Goal: Task Accomplishment & Management: Manage account settings

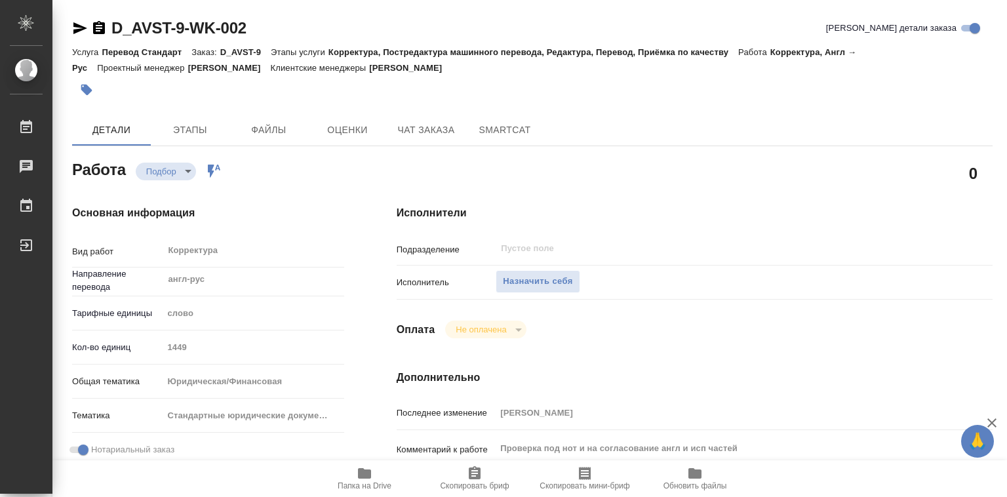
type textarea "x"
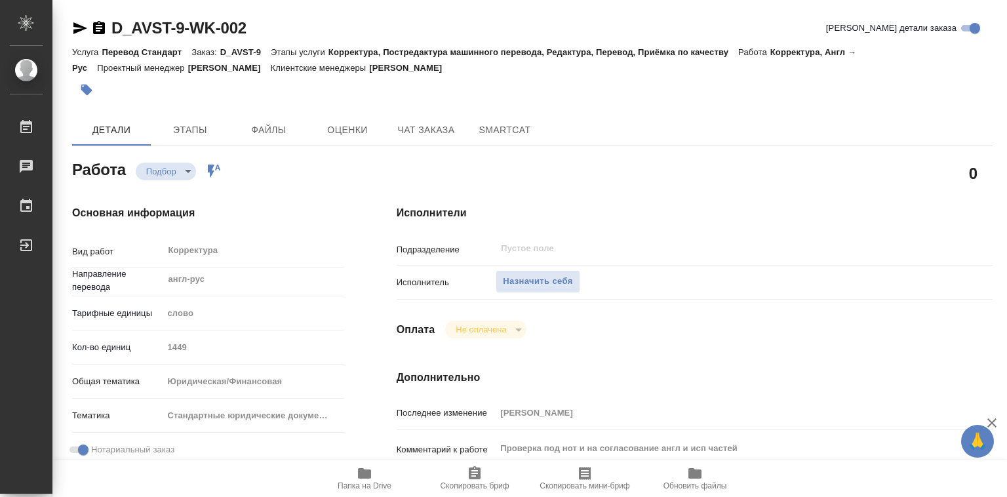
type textarea "x"
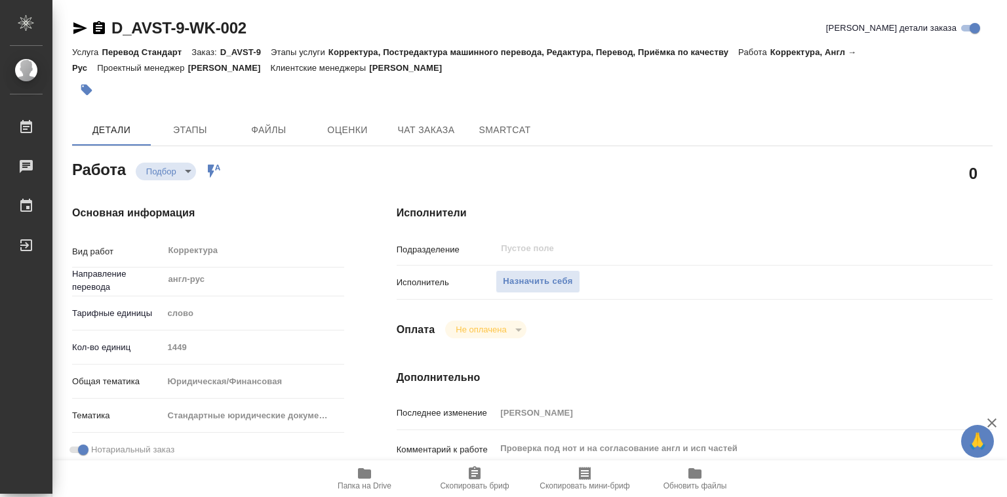
type textarea "x"
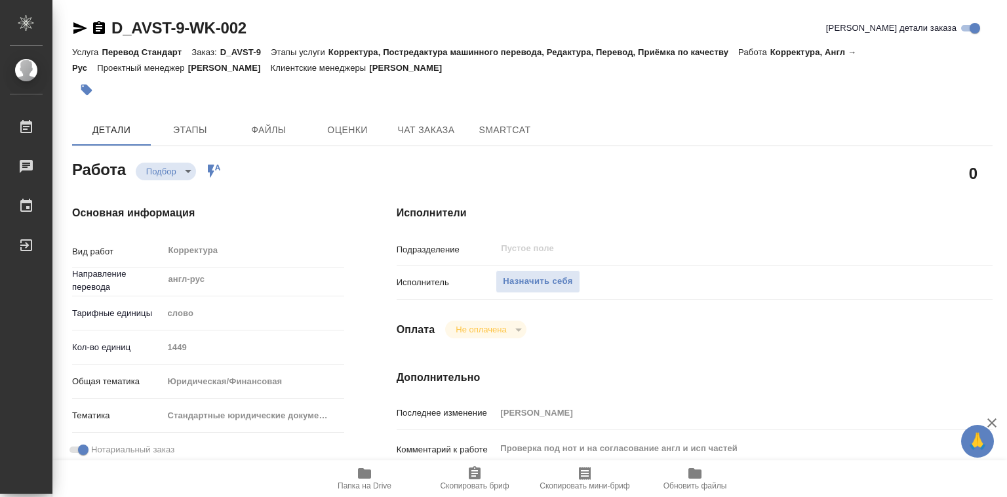
type textarea "x"
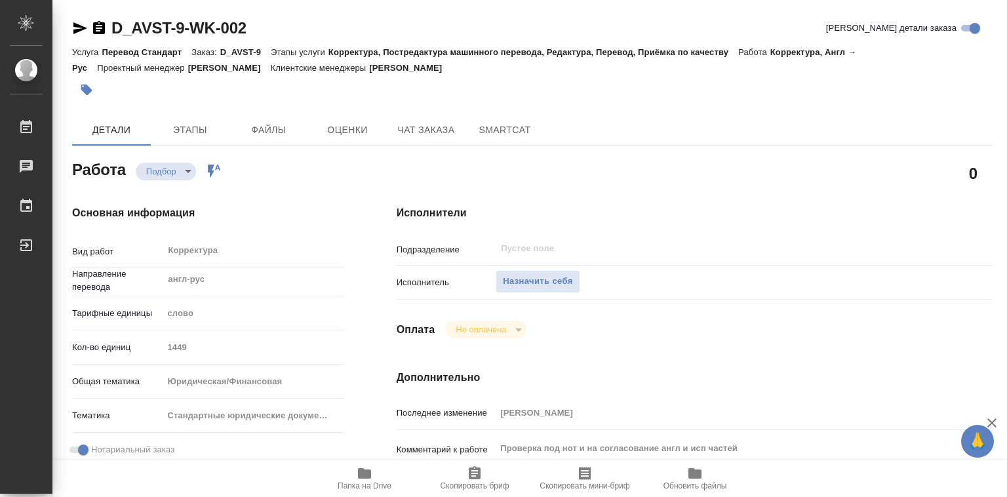
type textarea "x"
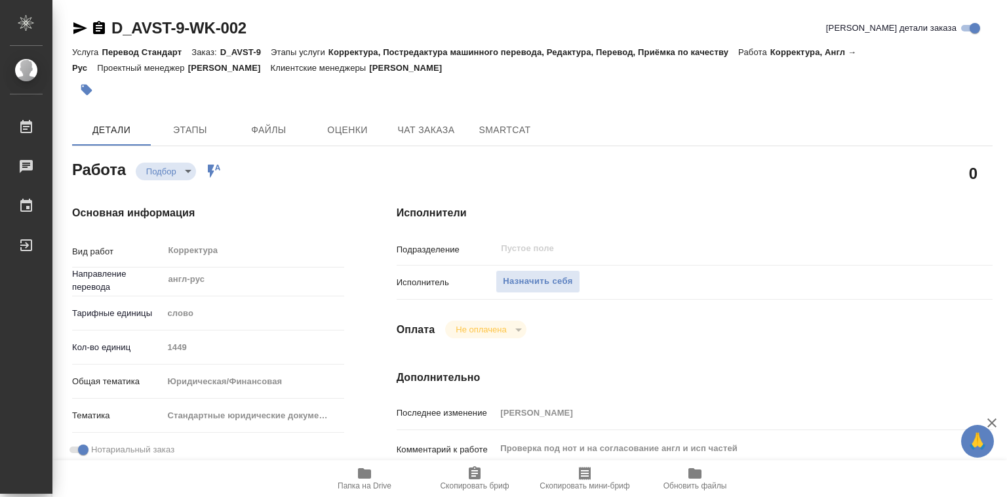
type textarea "x"
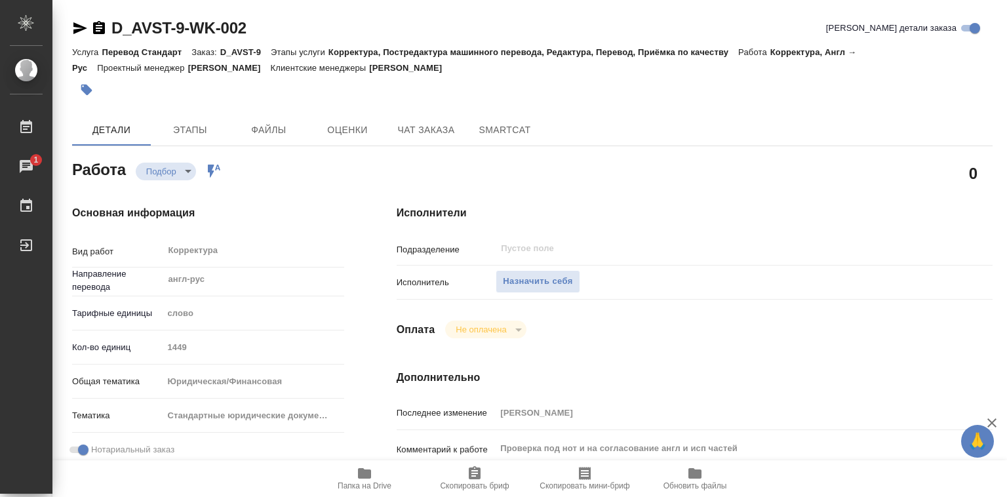
type textarea "x"
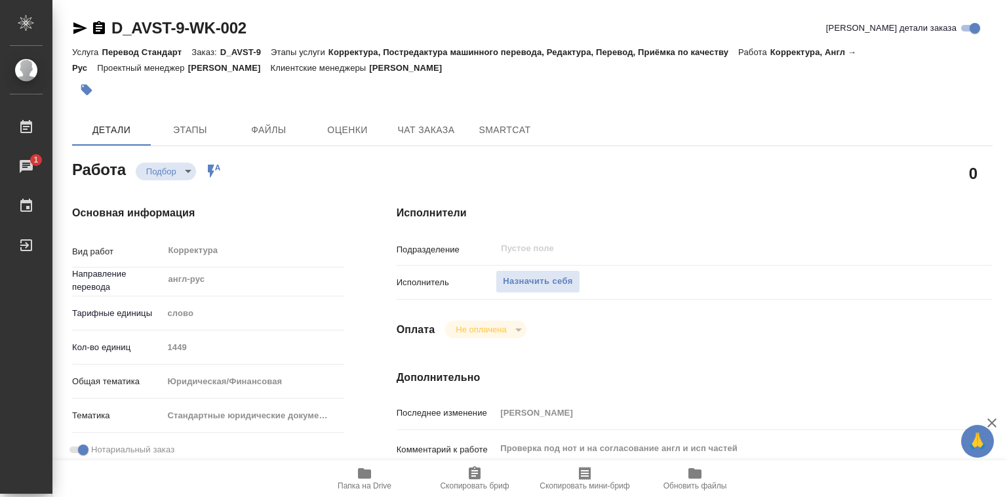
type textarea "x"
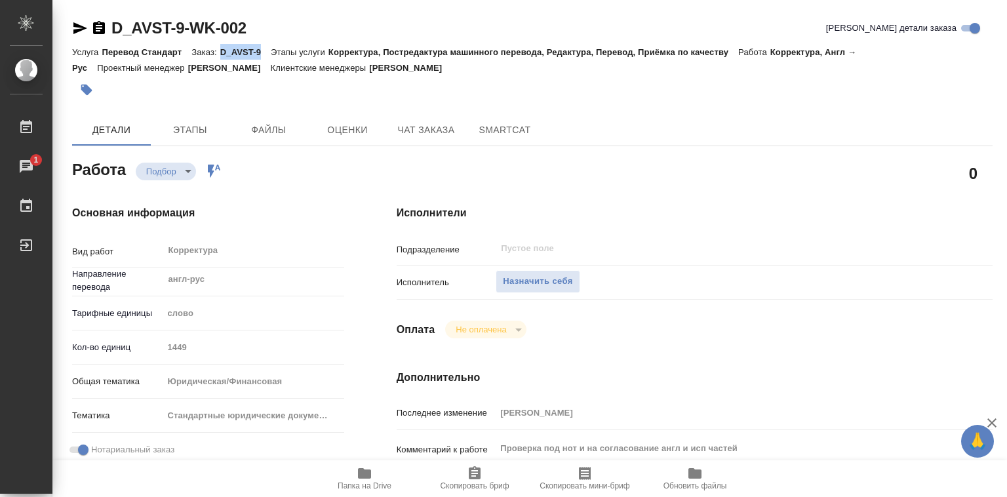
drag, startPoint x: 221, startPoint y: 51, endPoint x: 269, endPoint y: 47, distance: 48.7
click at [269, 47] on div "Услуга Перевод Стандарт Заказ: D_AVST-9 Этапы услуги Корректура, Постредактура …" at bounding box center [532, 59] width 920 height 31
copy p "D_AVST-9"
click at [364, 469] on icon "button" at bounding box center [365, 473] width 16 height 16
click at [220, 53] on p "D_AVST-9" at bounding box center [245, 52] width 50 height 10
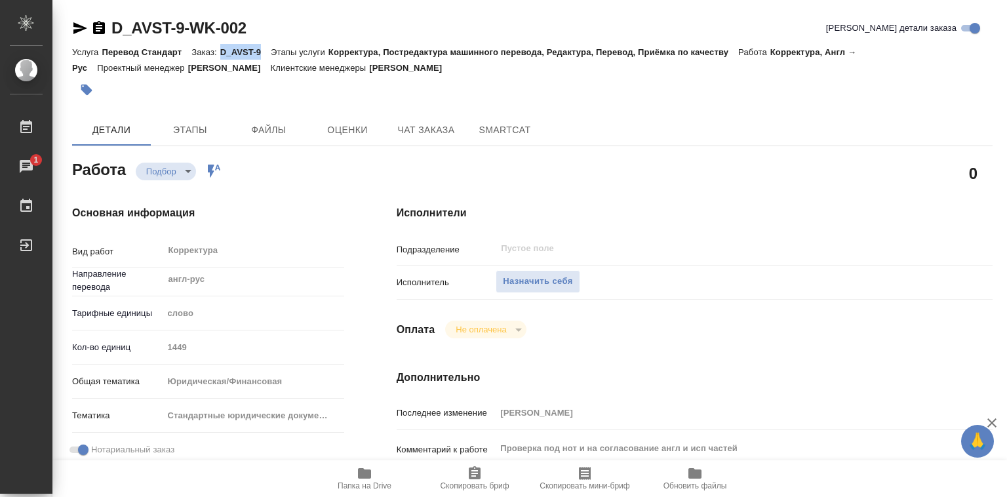
drag, startPoint x: 220, startPoint y: 52, endPoint x: 260, endPoint y: 51, distance: 40.0
click at [260, 51] on p "D_AVST-9" at bounding box center [245, 52] width 50 height 10
copy p "D_AVST-9"
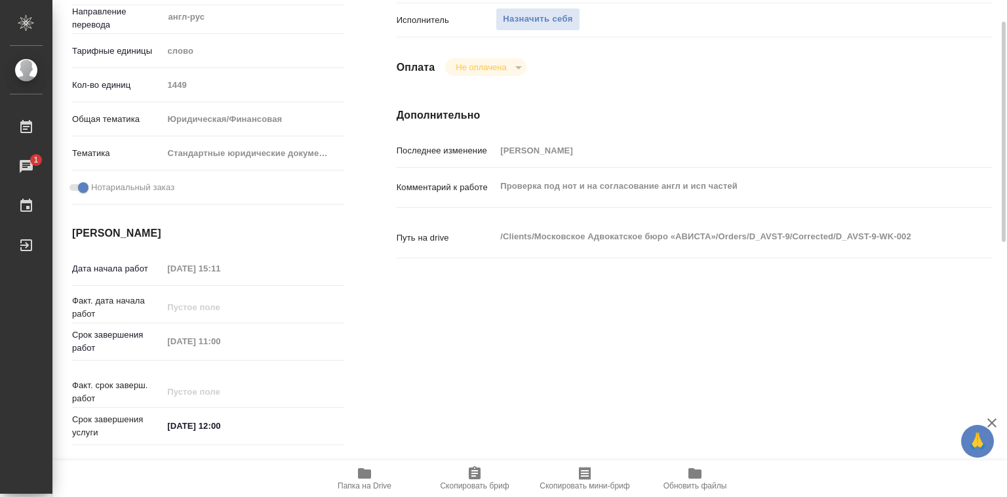
scroll to position [66, 0]
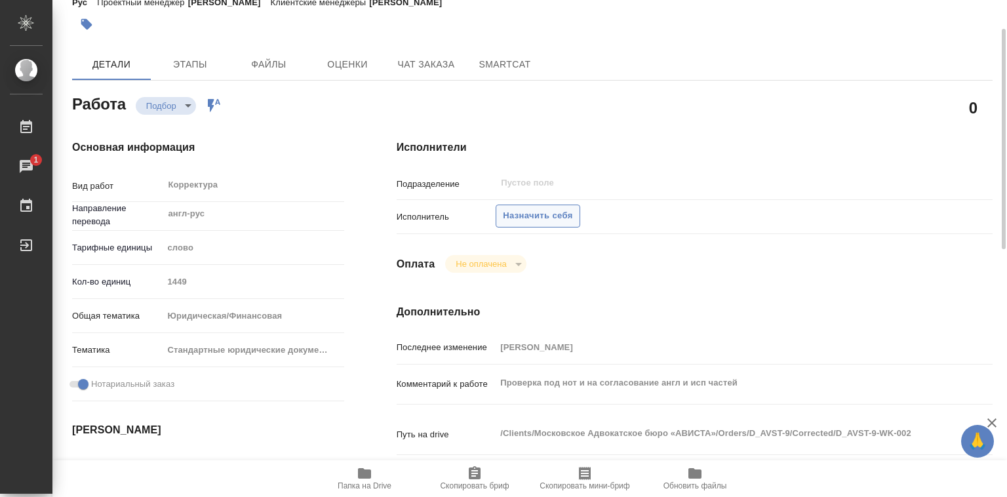
click at [537, 218] on span "Назначить себя" at bounding box center [537, 215] width 69 height 15
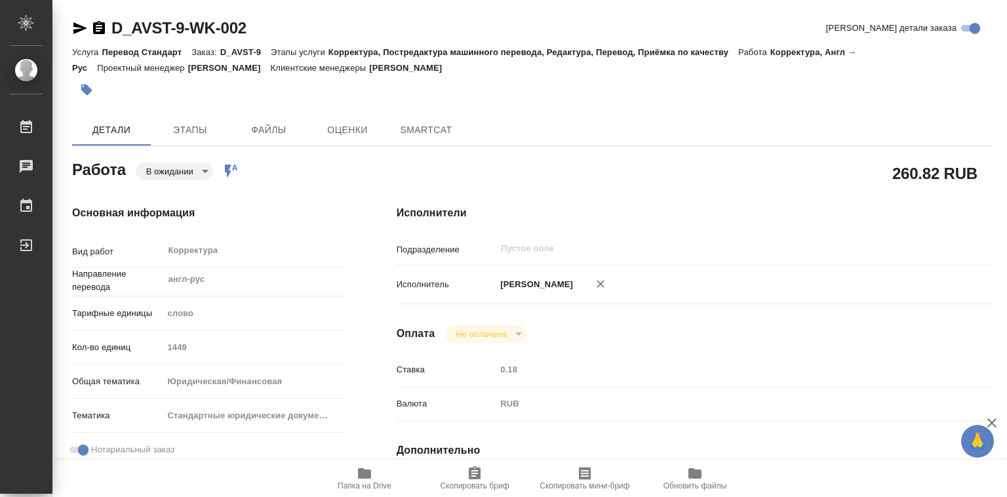
type textarea "x"
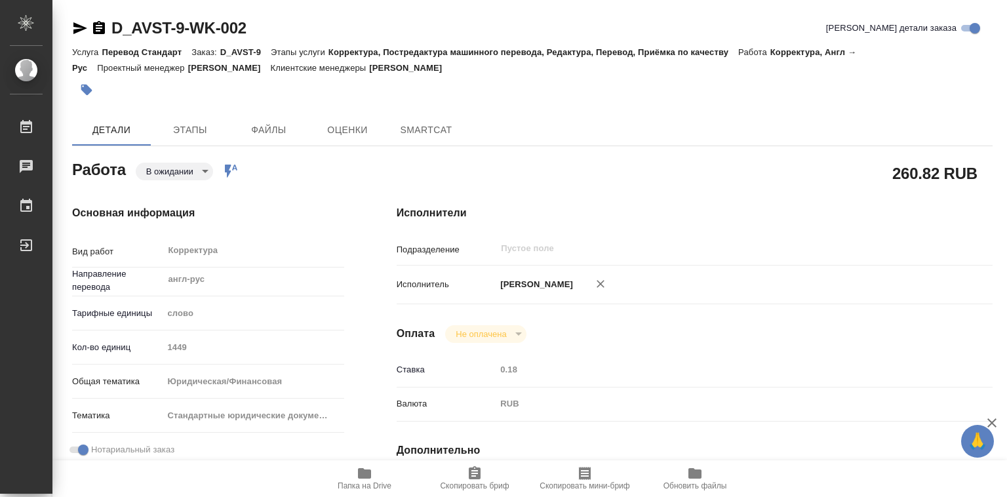
type textarea "x"
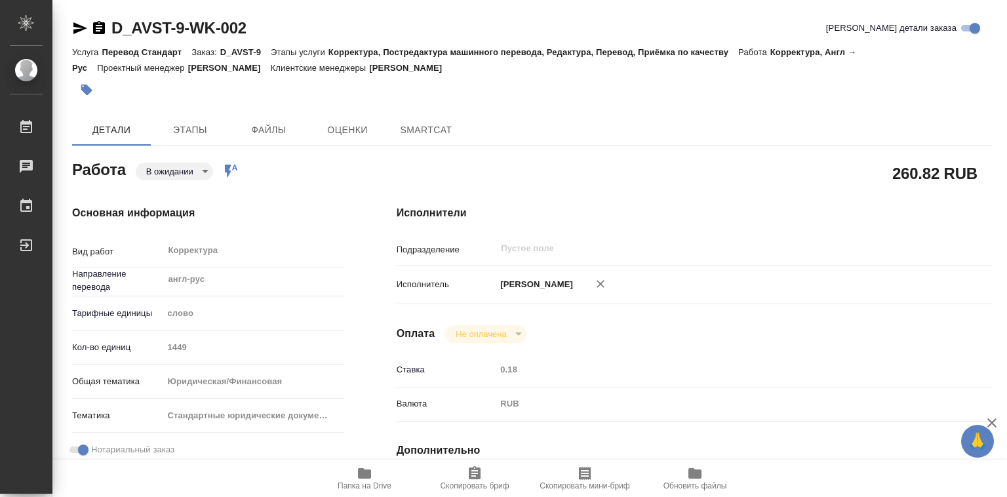
type textarea "x"
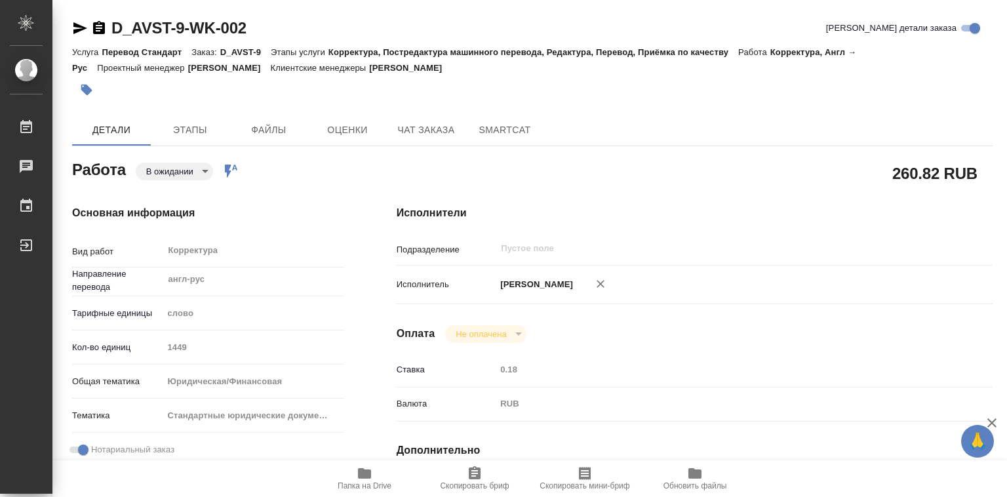
type textarea "x"
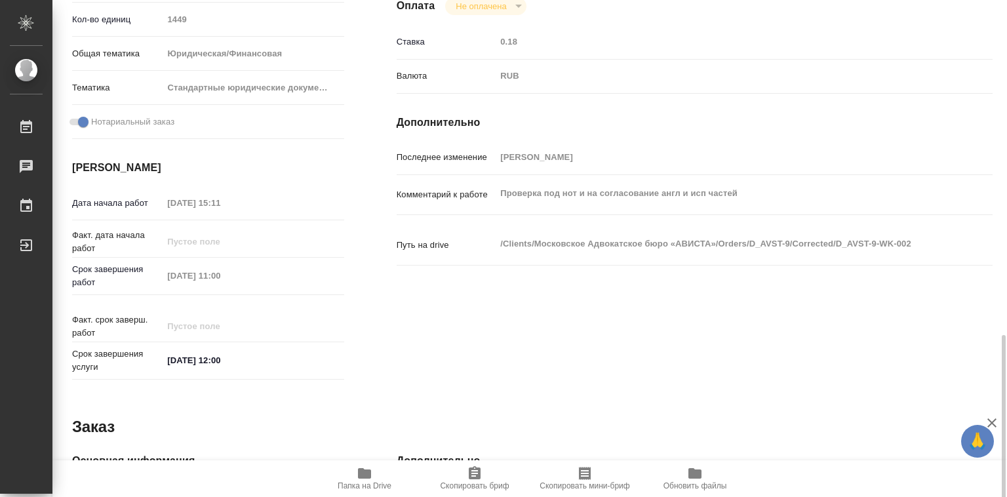
scroll to position [524, 0]
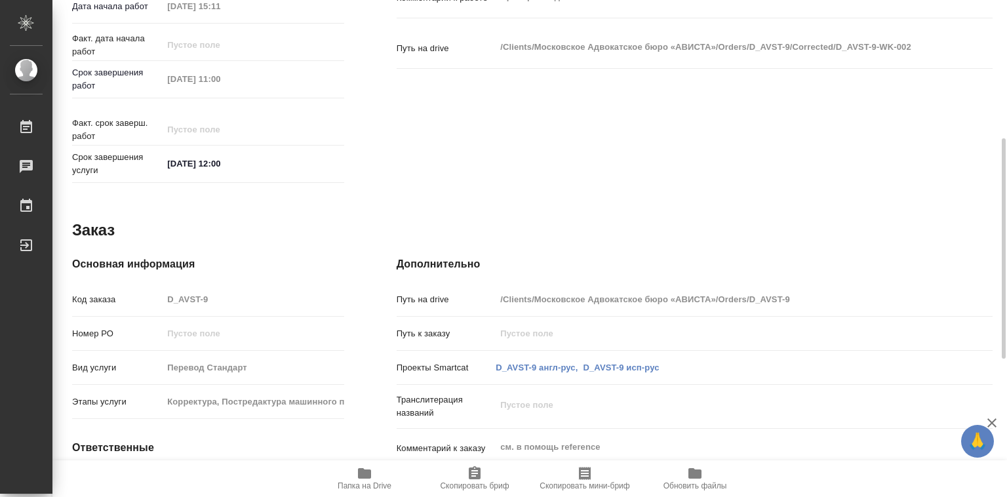
type textarea "x"
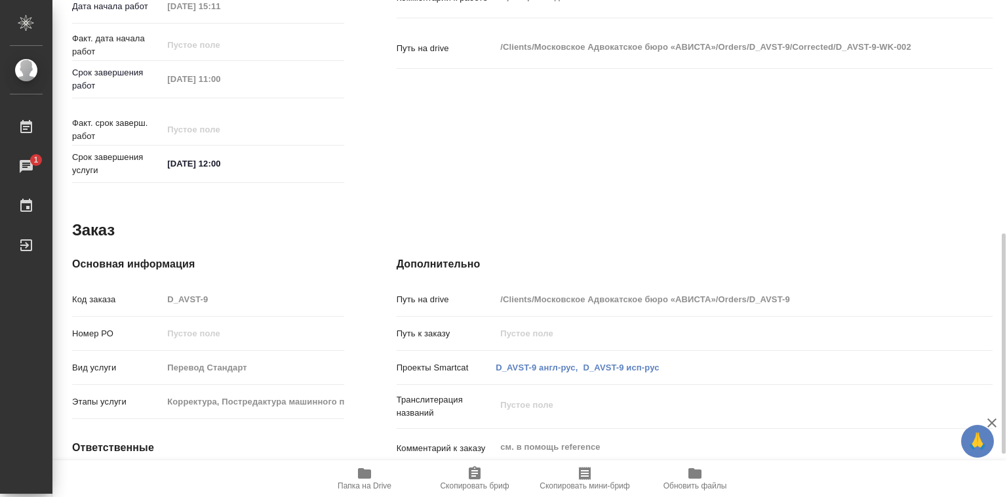
scroll to position [621, 0]
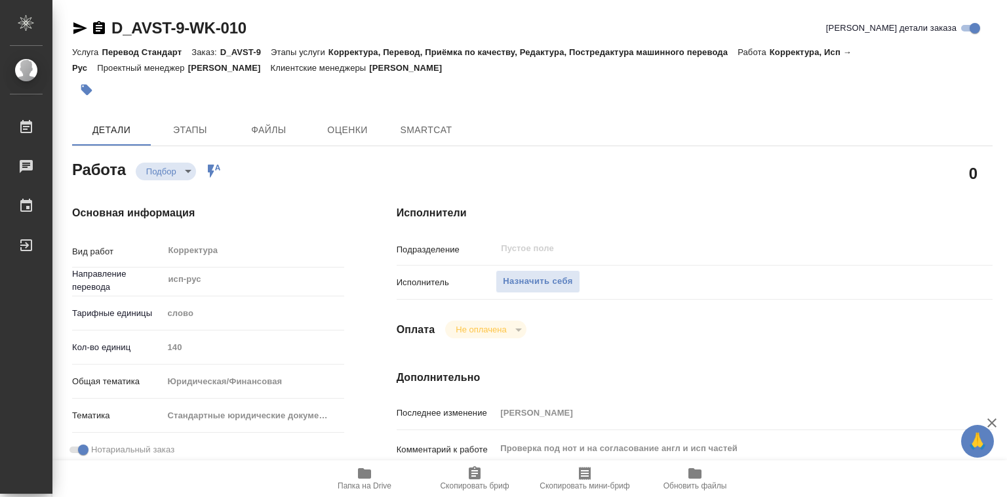
type textarea "x"
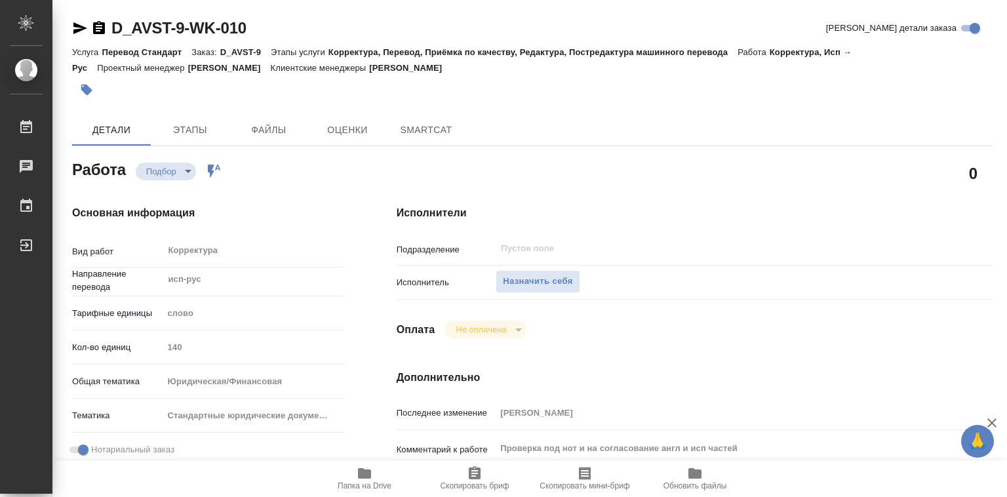
type textarea "x"
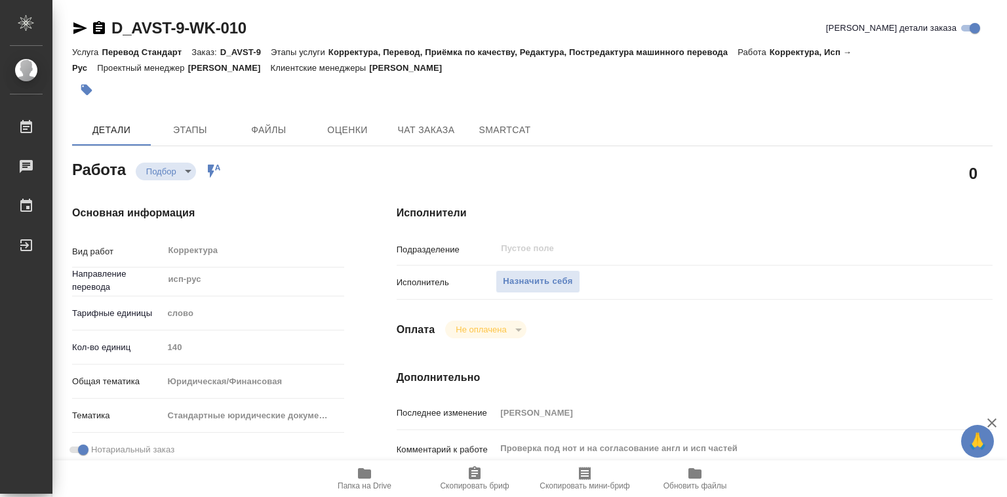
type textarea "x"
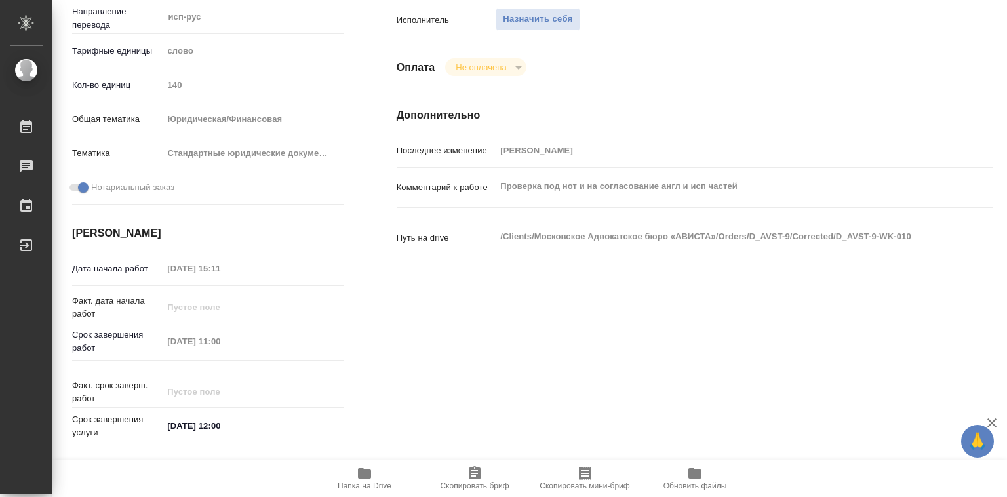
type textarea "x"
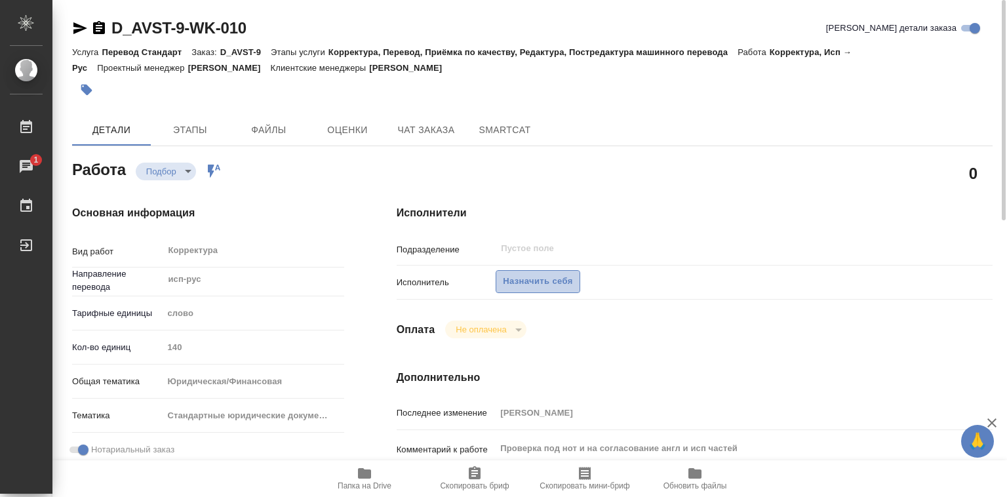
drag, startPoint x: 554, startPoint y: 275, endPoint x: 562, endPoint y: 291, distance: 17.6
click at [553, 275] on span "Назначить себя" at bounding box center [537, 281] width 69 height 15
type textarea "x"
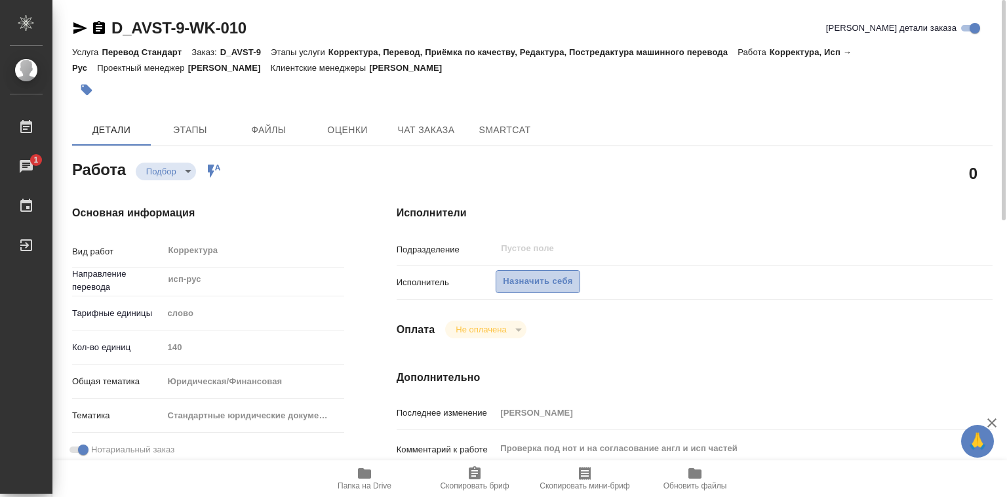
type textarea "x"
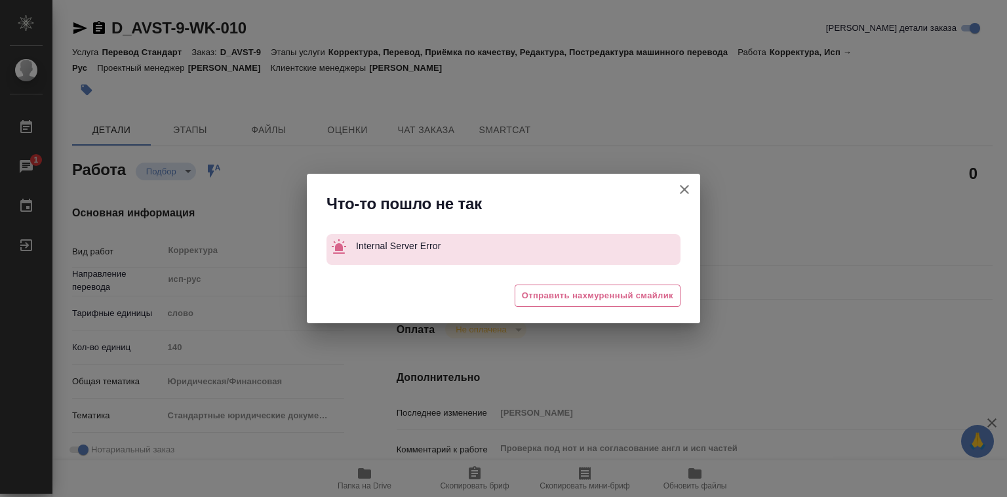
click at [684, 193] on icon "button" at bounding box center [684, 190] width 16 height 16
type textarea "x"
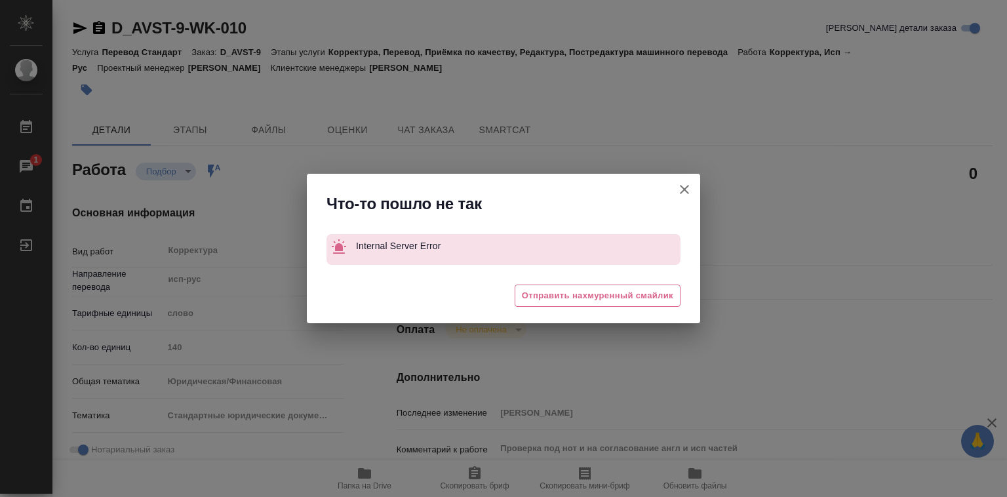
type textarea "x"
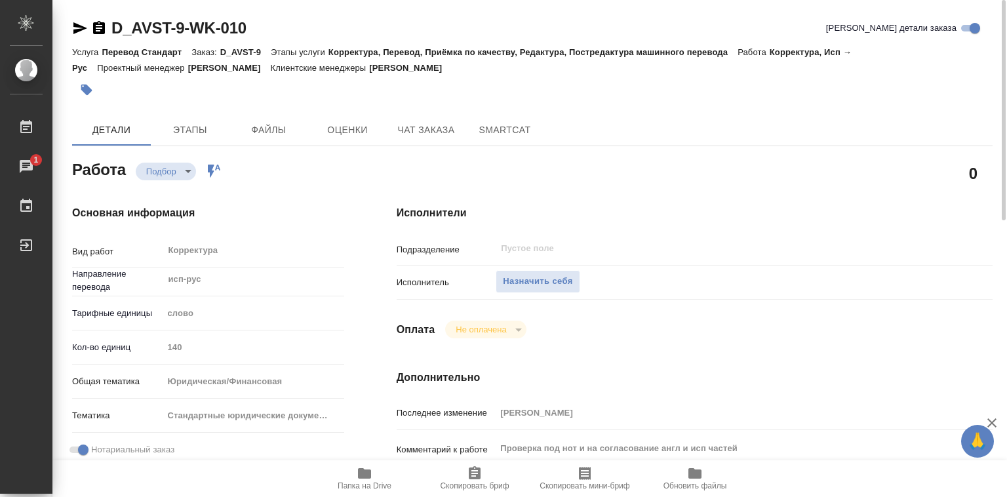
click at [365, 477] on icon "button" at bounding box center [364, 473] width 13 height 10
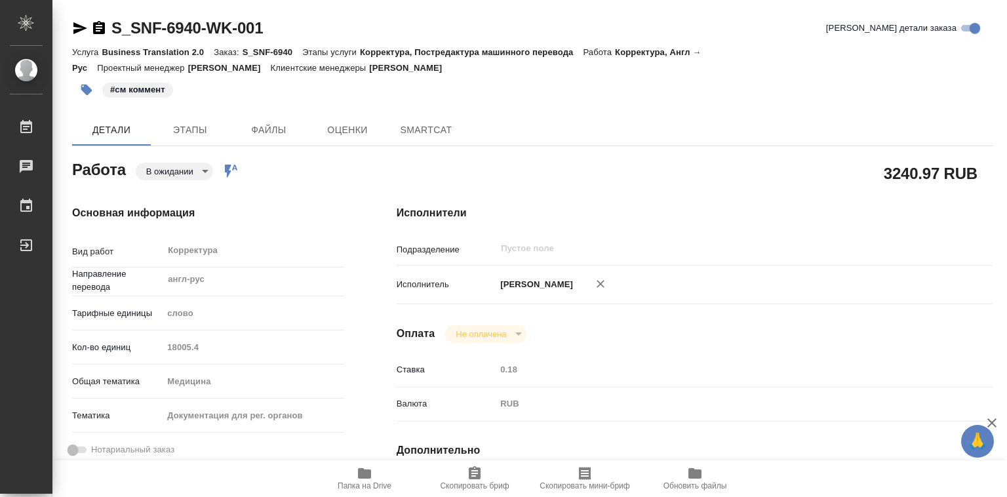
type textarea "x"
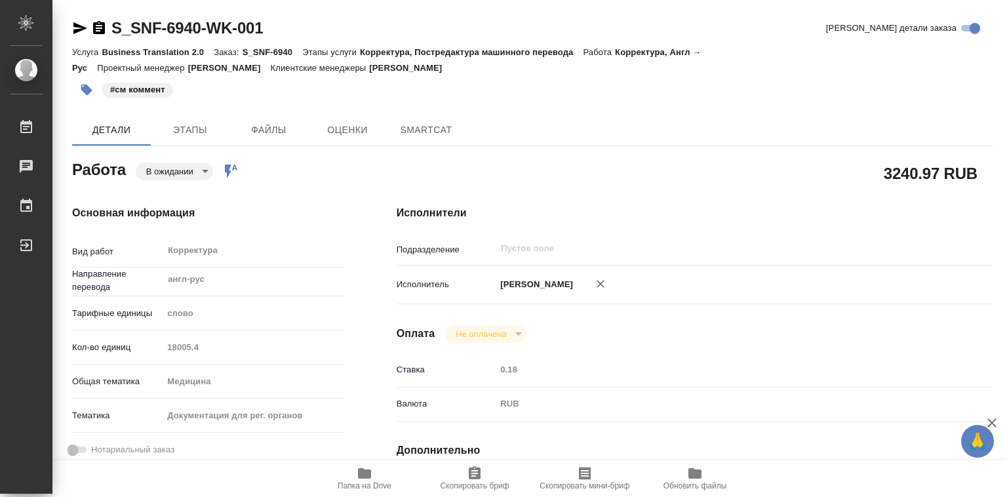
type textarea "x"
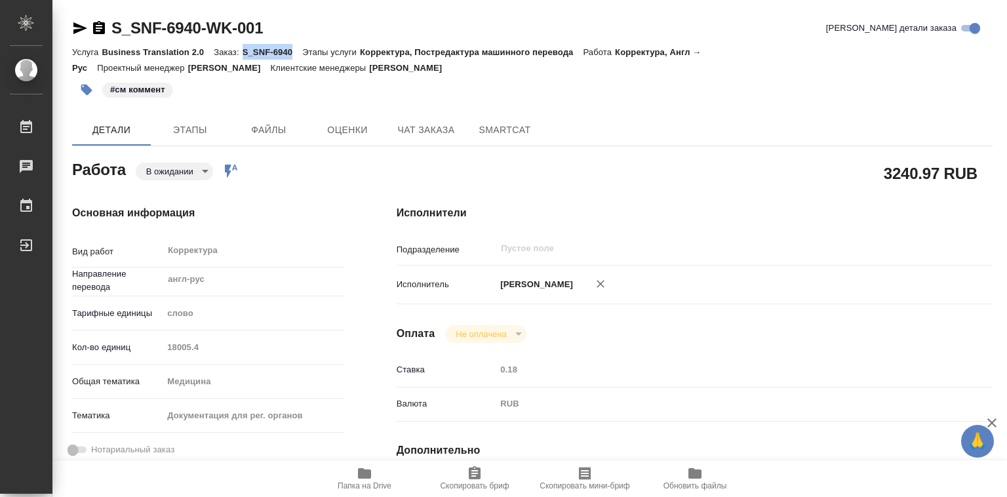
drag, startPoint x: 243, startPoint y: 52, endPoint x: 292, endPoint y: 52, distance: 49.8
click at [292, 52] on p "S_SNF-6940" at bounding box center [273, 52] width 60 height 10
type textarea "x"
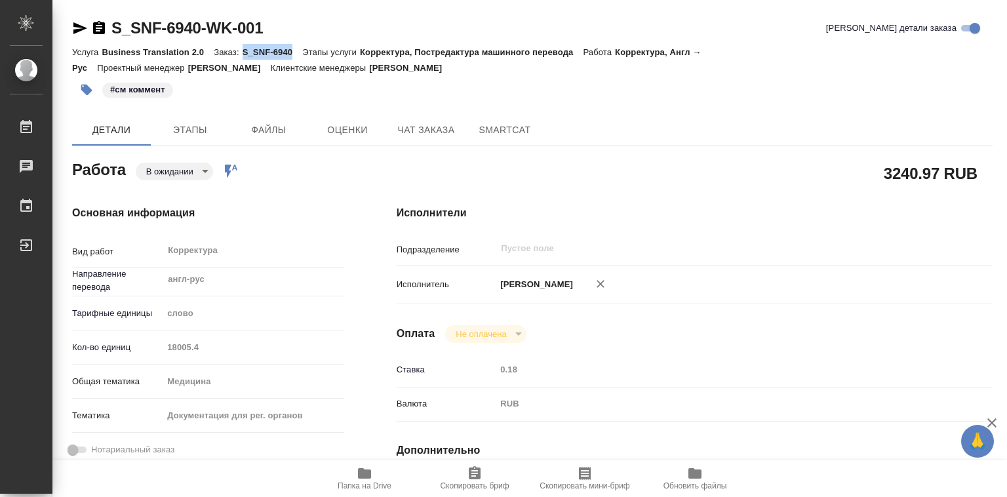
type textarea "x"
copy p "S_SNF-6940"
type textarea "x"
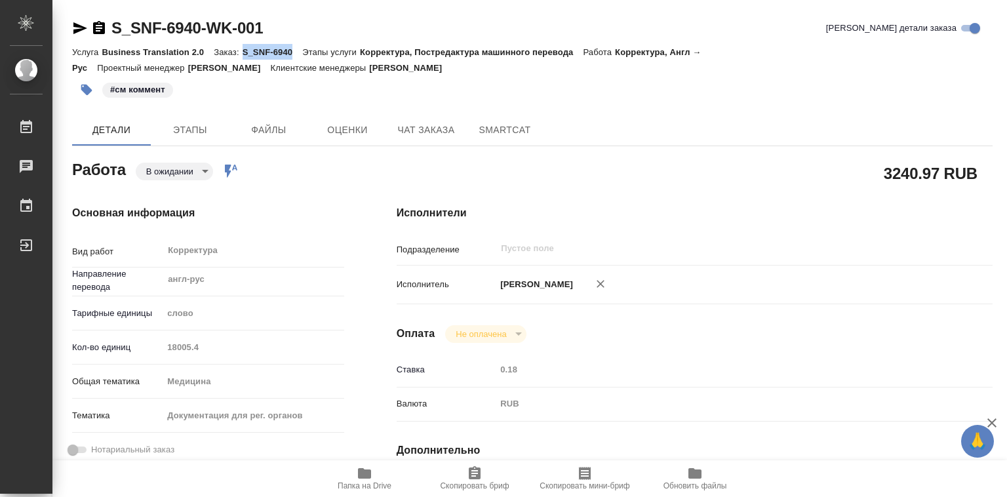
type textarea "x"
click at [359, 475] on icon "button" at bounding box center [364, 473] width 13 height 10
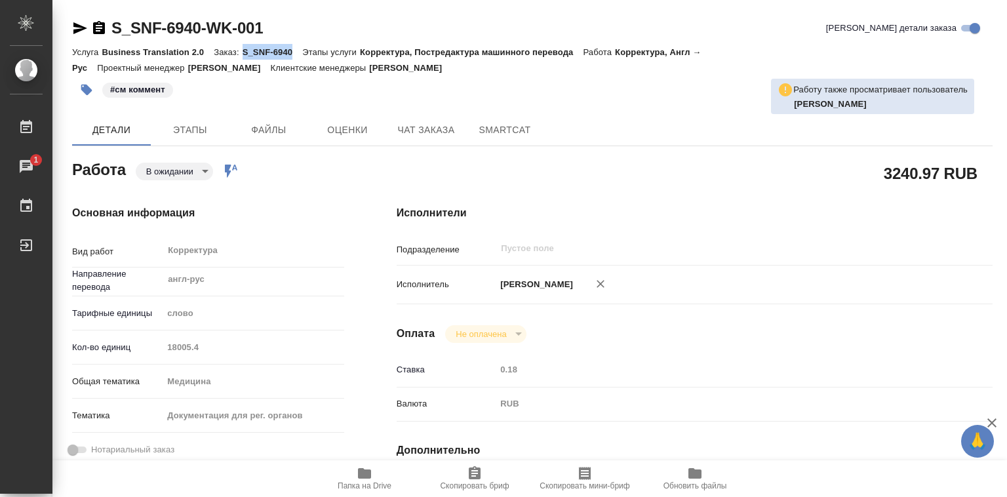
click at [279, 52] on p "S_SNF-6940" at bounding box center [273, 52] width 60 height 10
click at [243, 52] on p "S_SNF-6940" at bounding box center [273, 52] width 60 height 10
drag, startPoint x: 243, startPoint y: 52, endPoint x: 276, endPoint y: 52, distance: 32.8
click at [276, 52] on p "S_SNF-6940" at bounding box center [273, 52] width 60 height 10
click at [273, 52] on p "S_SNF-6940" at bounding box center [273, 52] width 60 height 10
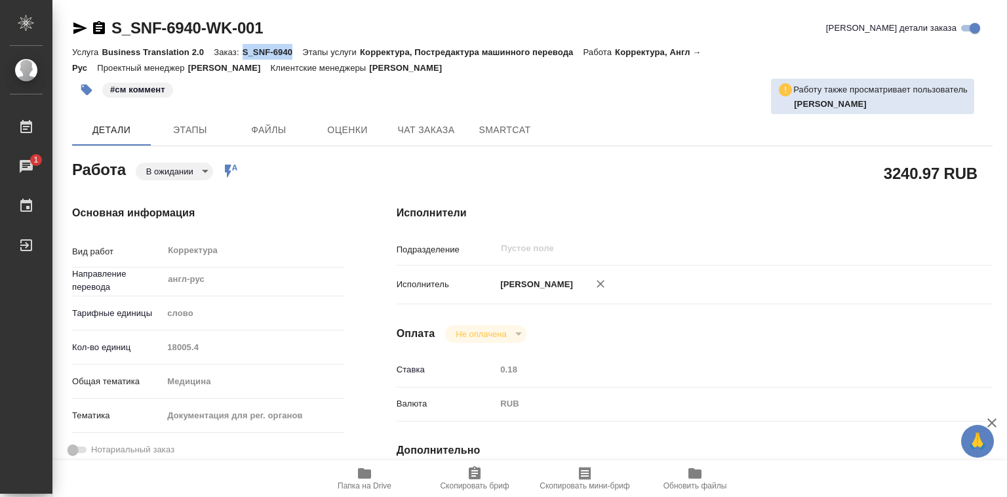
drag, startPoint x: 243, startPoint y: 52, endPoint x: 291, endPoint y: 50, distance: 48.5
click at [291, 50] on p "S_SNF-6940" at bounding box center [273, 52] width 60 height 10
copy p "S_SNF-6940"
